Goal: Navigation & Orientation: Find specific page/section

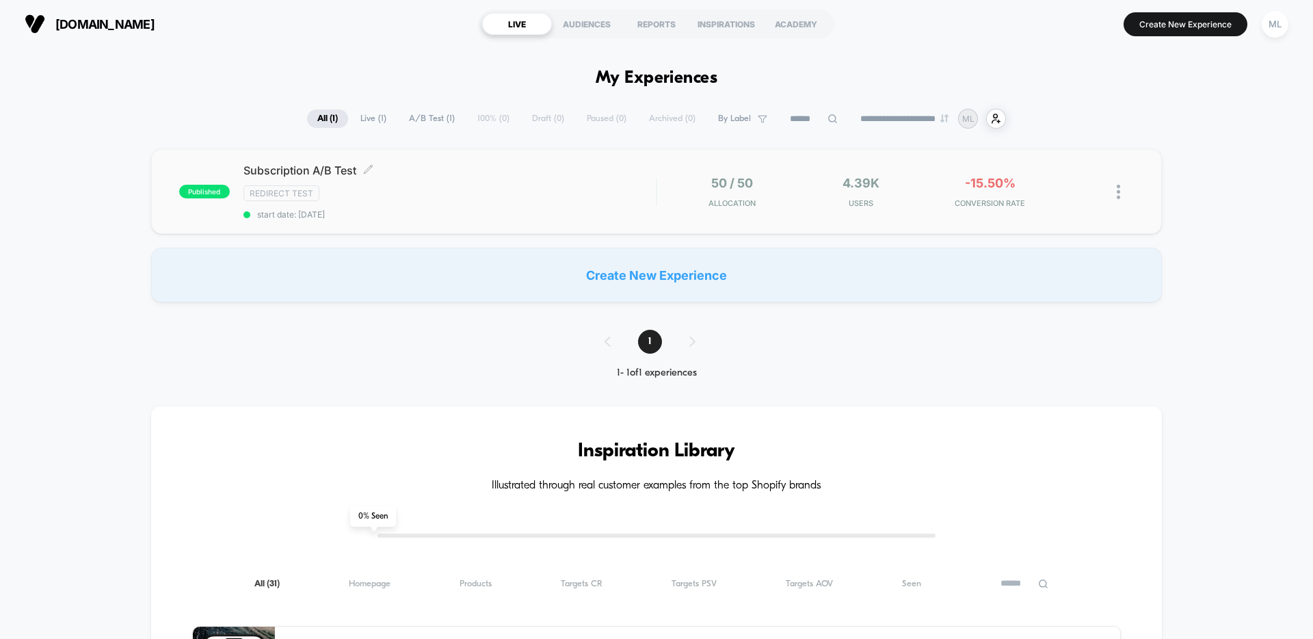
click at [508, 187] on div "Redirect Test" at bounding box center [449, 193] width 412 height 16
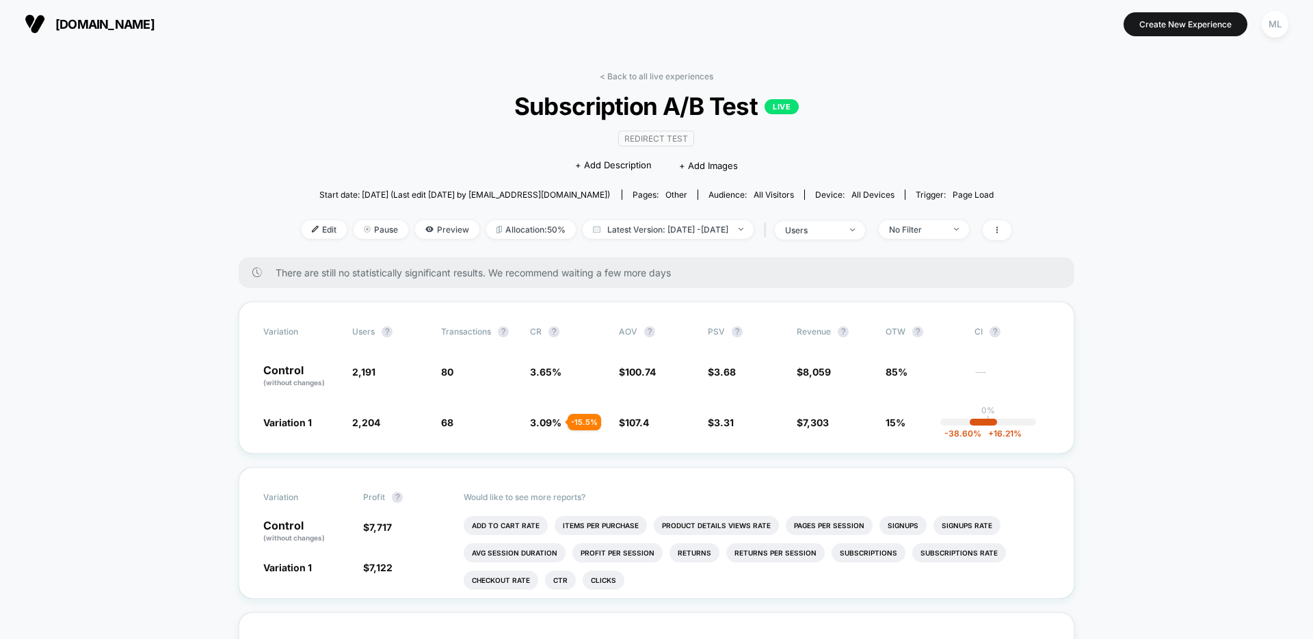
click at [118, 26] on span "[DOMAIN_NAME]" at bounding box center [104, 24] width 99 height 14
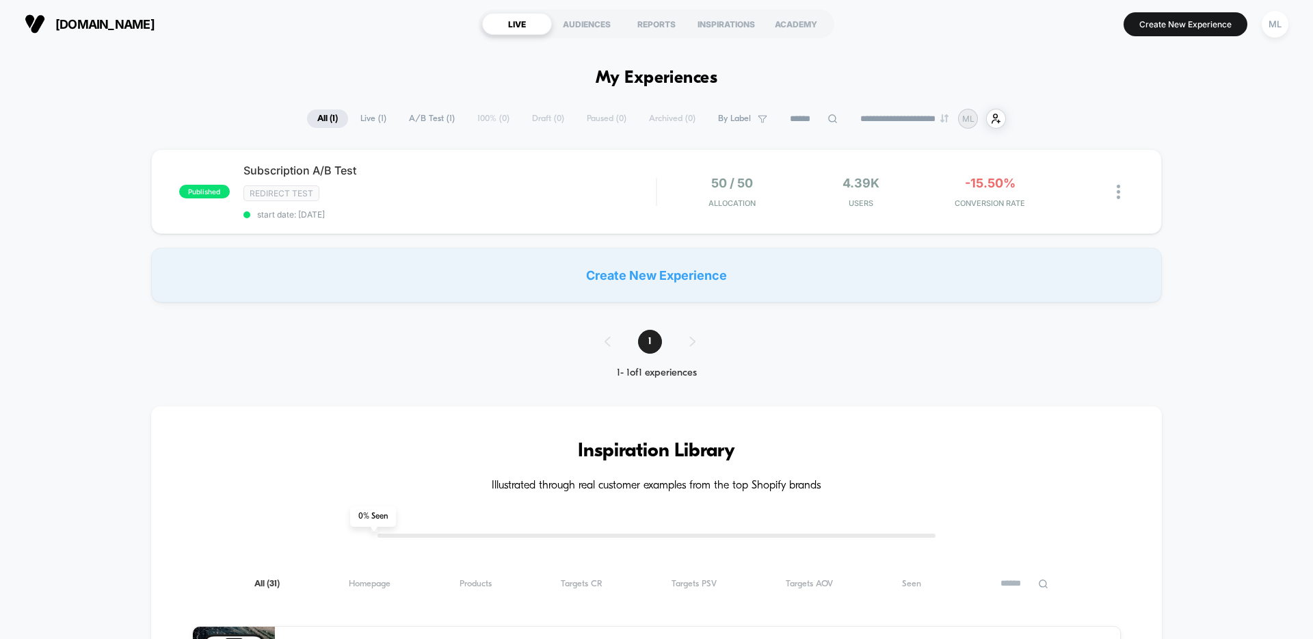
type input "***"
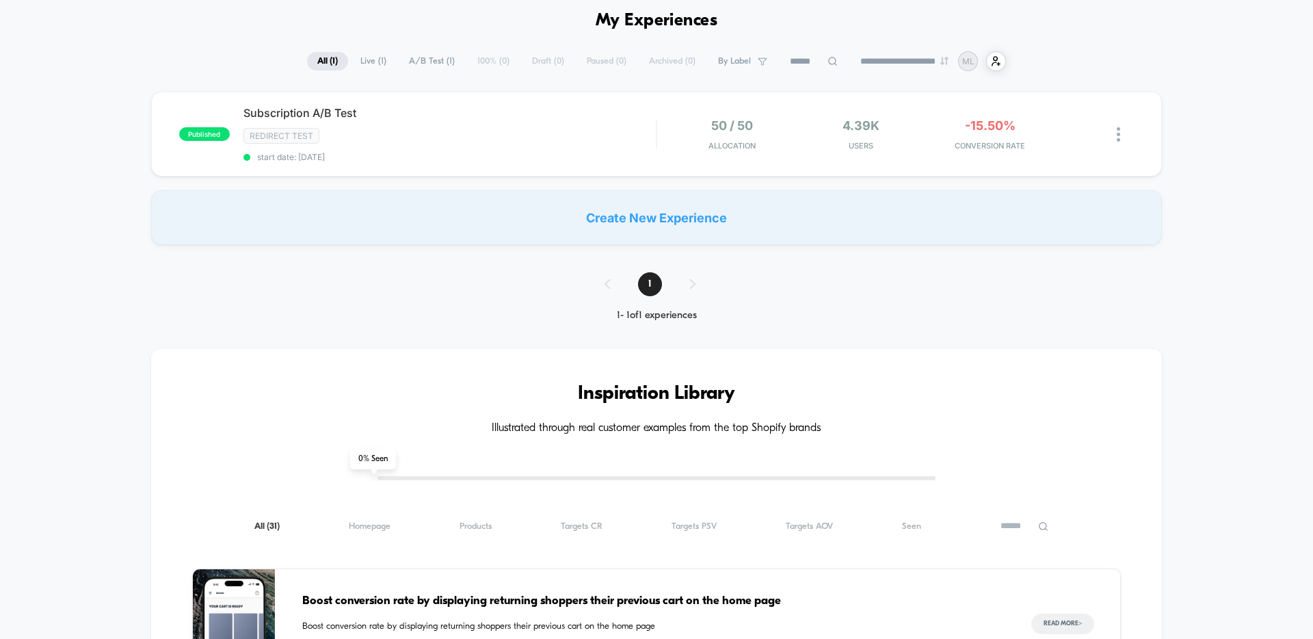
scroll to position [195, 0]
